Goal: Transaction & Acquisition: Subscribe to service/newsletter

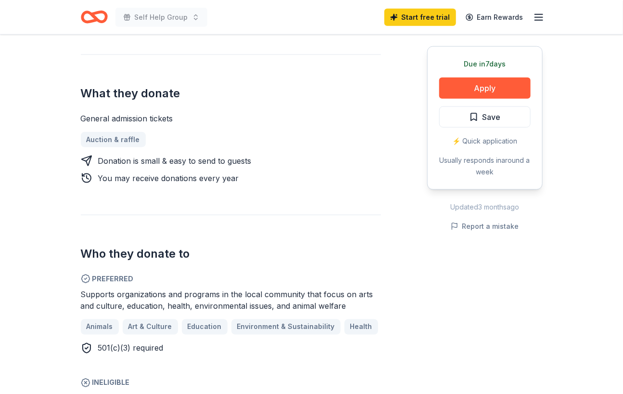
scroll to position [387, 0]
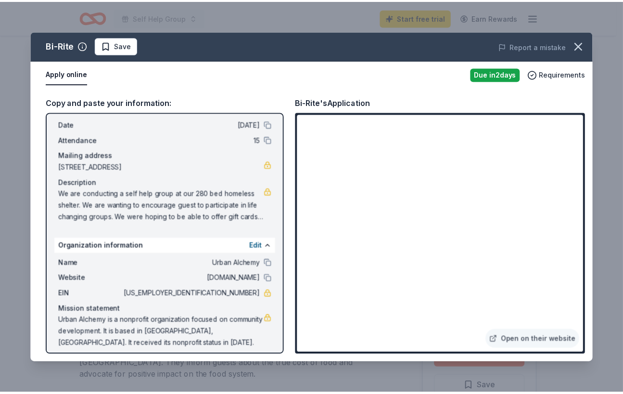
scroll to position [43, 0]
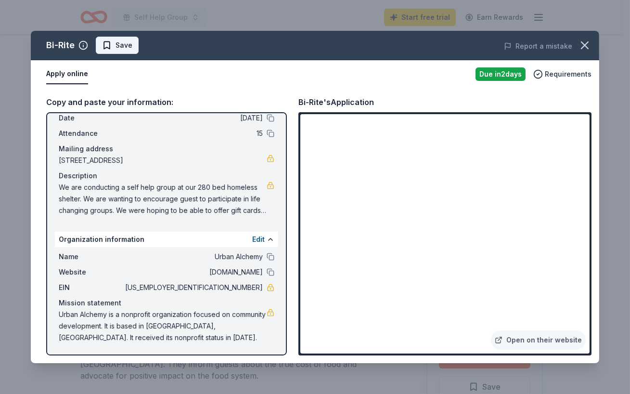
click at [115, 44] on span "Save" at bounding box center [123, 45] width 17 height 12
click at [586, 45] on icon "button" at bounding box center [584, 44] width 13 height 13
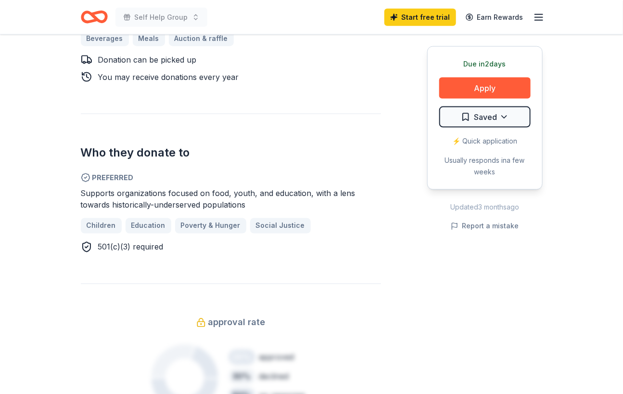
scroll to position [505, 0]
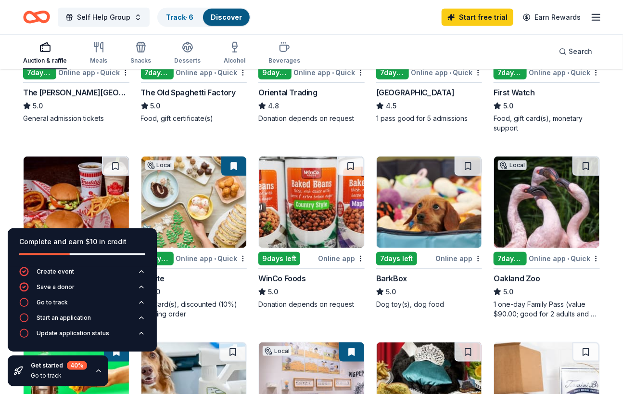
scroll to position [207, 0]
click at [251, 281] on div "Local 7 days left Online app • Quick The [PERSON_NAME][GEOGRAPHIC_DATA] 5.0 Gen…" at bounding box center [311, 330] width 577 height 720
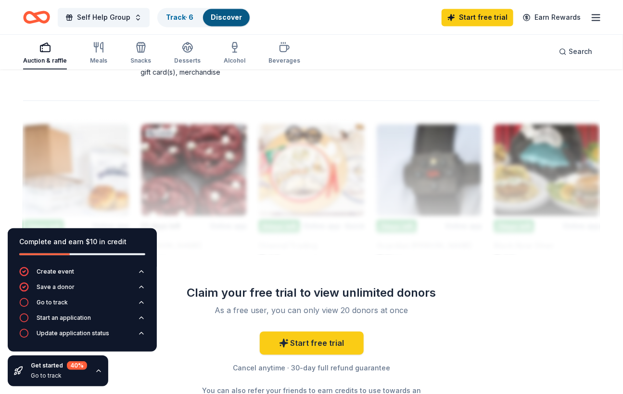
scroll to position [832, 0]
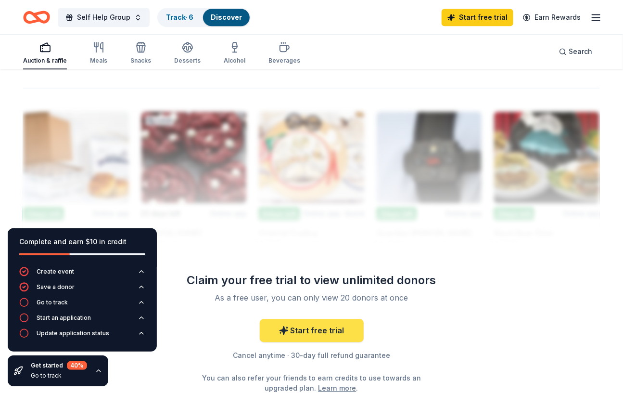
click at [318, 332] on link "Start free trial" at bounding box center [312, 329] width 104 height 23
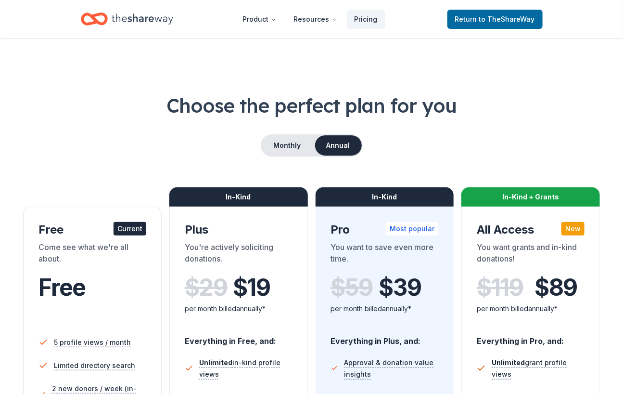
click at [134, 19] on icon "Home" at bounding box center [143, 18] width 62 height 11
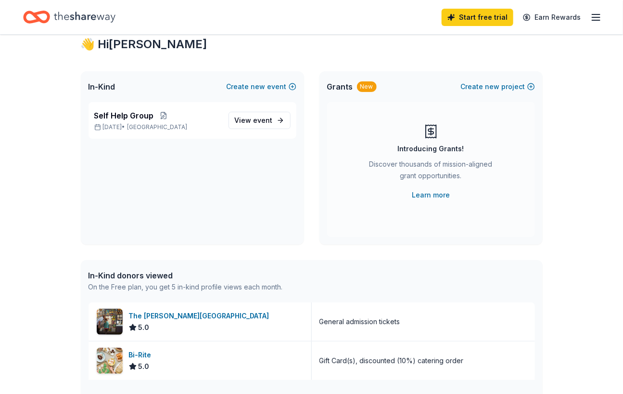
scroll to position [38, 0]
